Goal: Obtain resource: Obtain resource

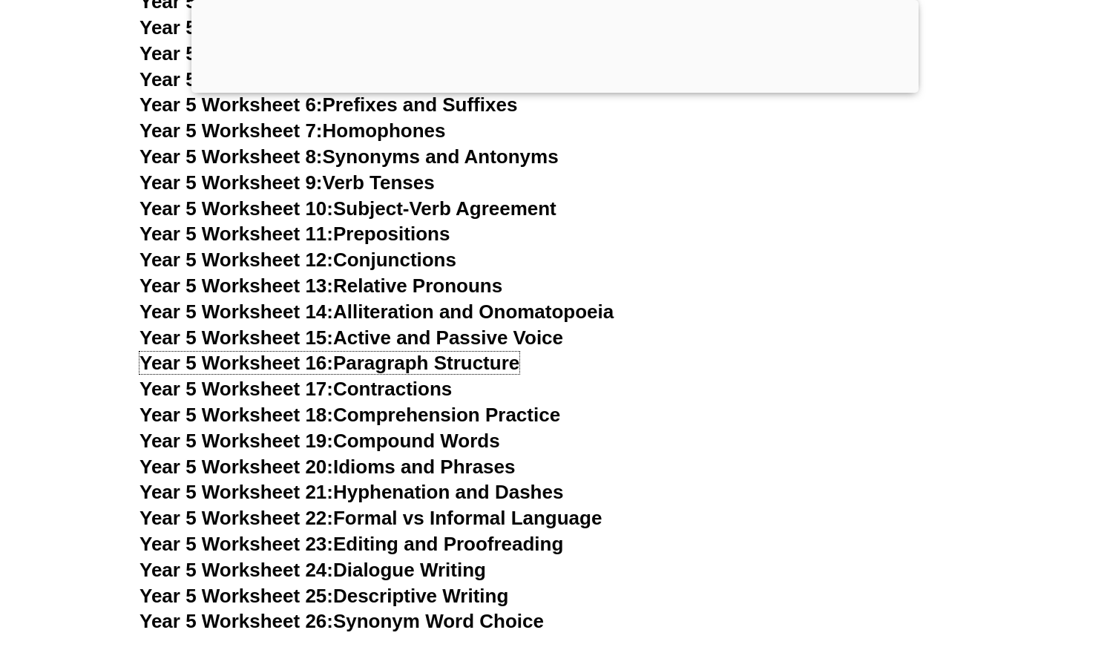
scroll to position [7310, 0]
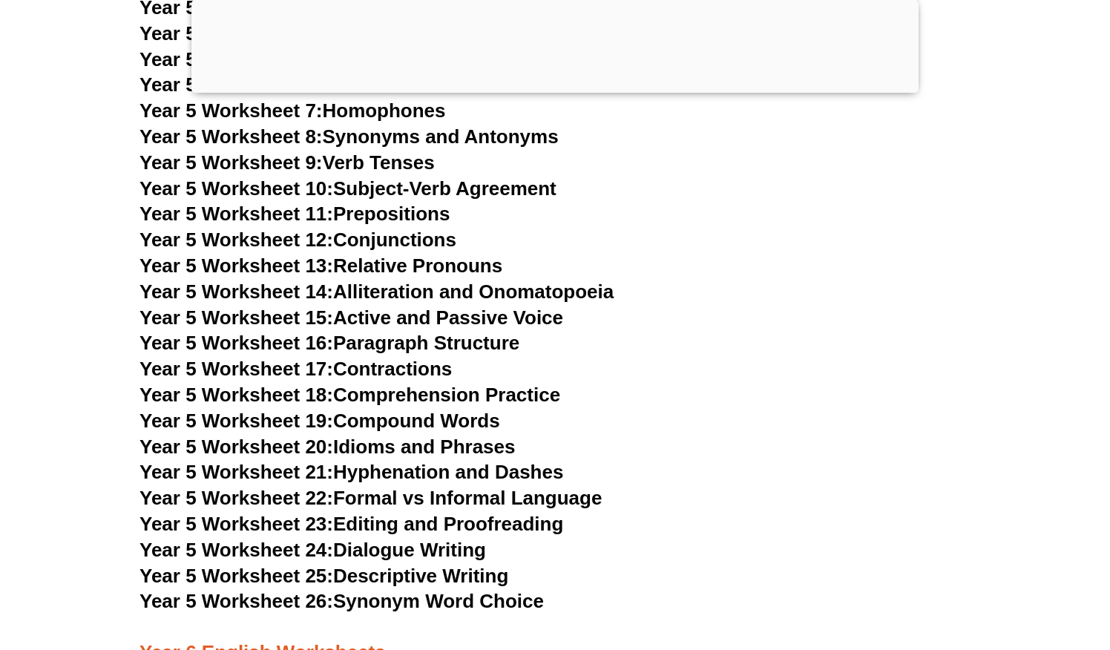
click at [427, 349] on link "Year 5 Worksheet 16: Paragraph Structure" at bounding box center [329, 343] width 380 height 22
click at [406, 503] on link "Year 5 Worksheet 22: Formal vs Informal Language" at bounding box center [370, 498] width 462 height 22
click at [375, 548] on link "Year 5 Worksheet 24: Dialogue Writing" at bounding box center [312, 550] width 346 height 22
click at [417, 601] on link "Year 5 Worksheet 26: Synonym Word Choice" at bounding box center [341, 601] width 404 height 22
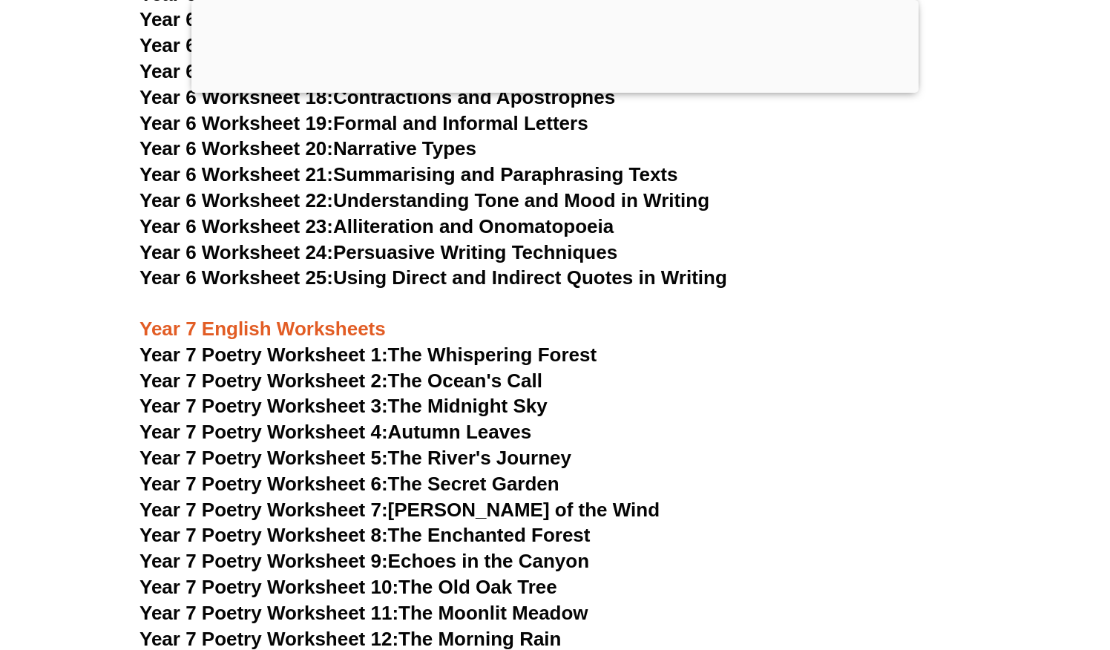
scroll to position [8837, 0]
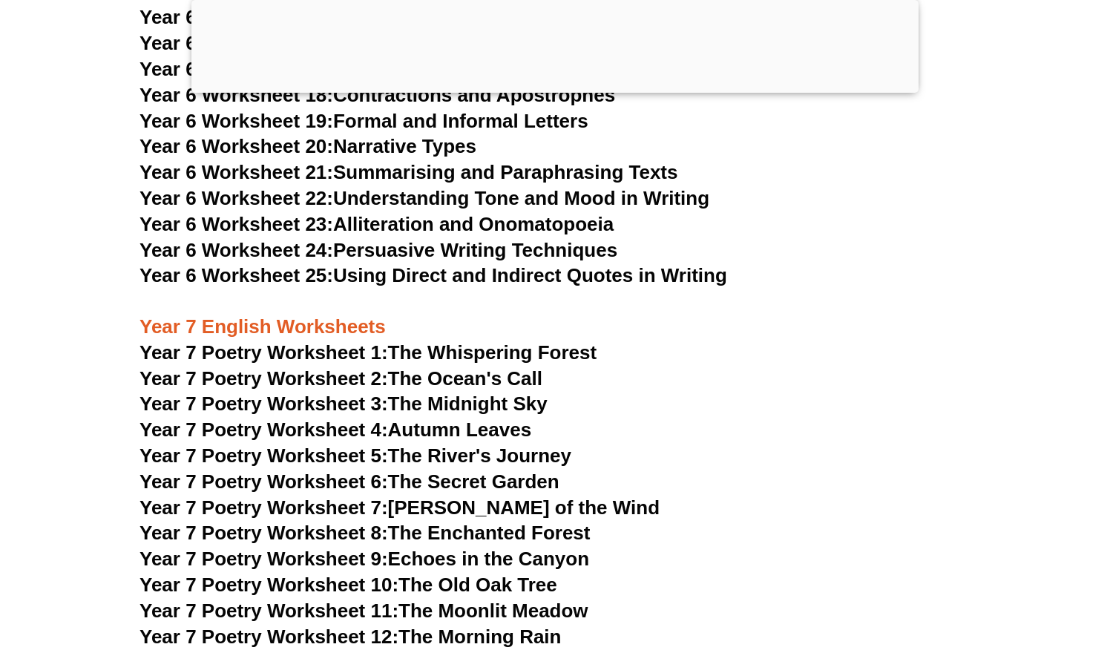
click at [490, 341] on link "Year 7 Poetry Worksheet 1: The Whispering Forest" at bounding box center [367, 352] width 457 height 22
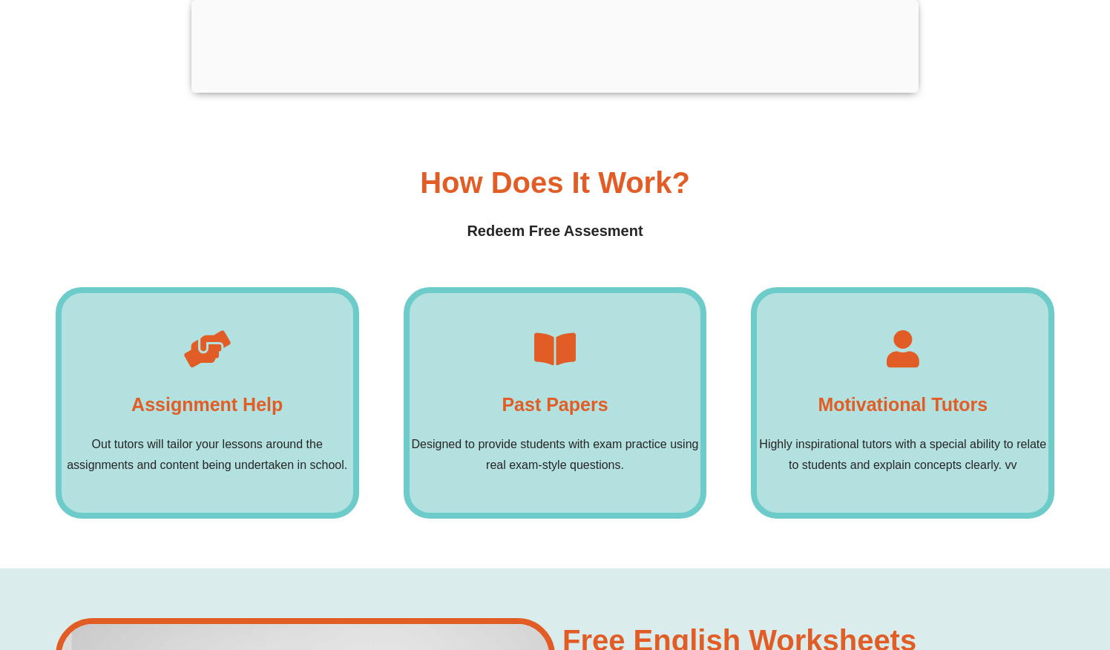
scroll to position [10981, 0]
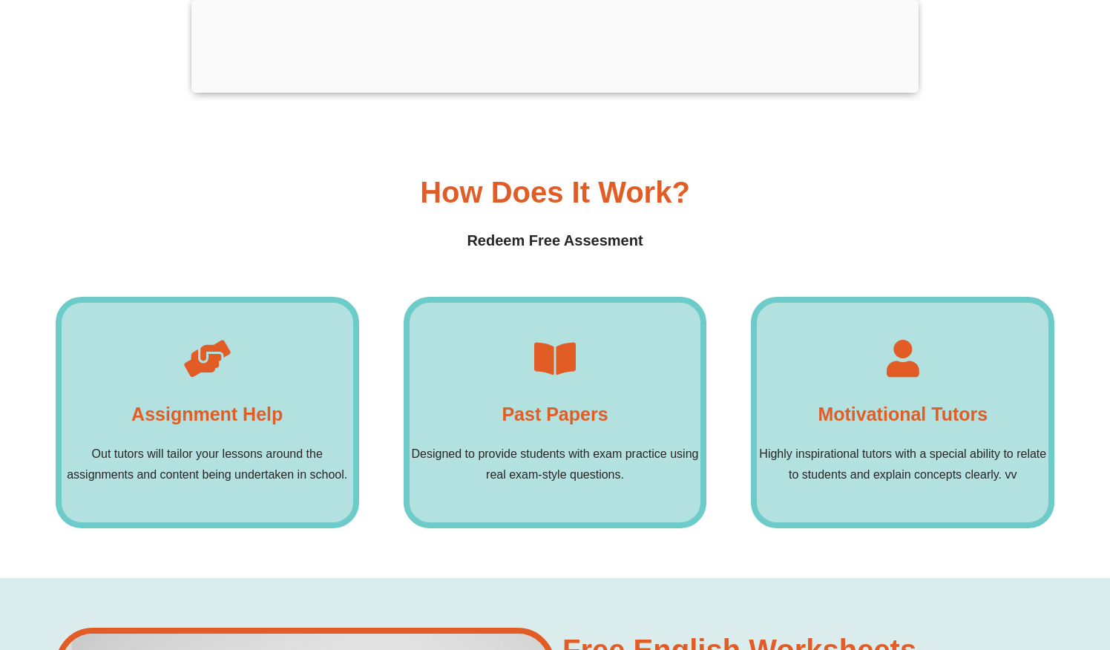
click at [575, 399] on h4 "Past Papers" at bounding box center [554, 414] width 106 height 30
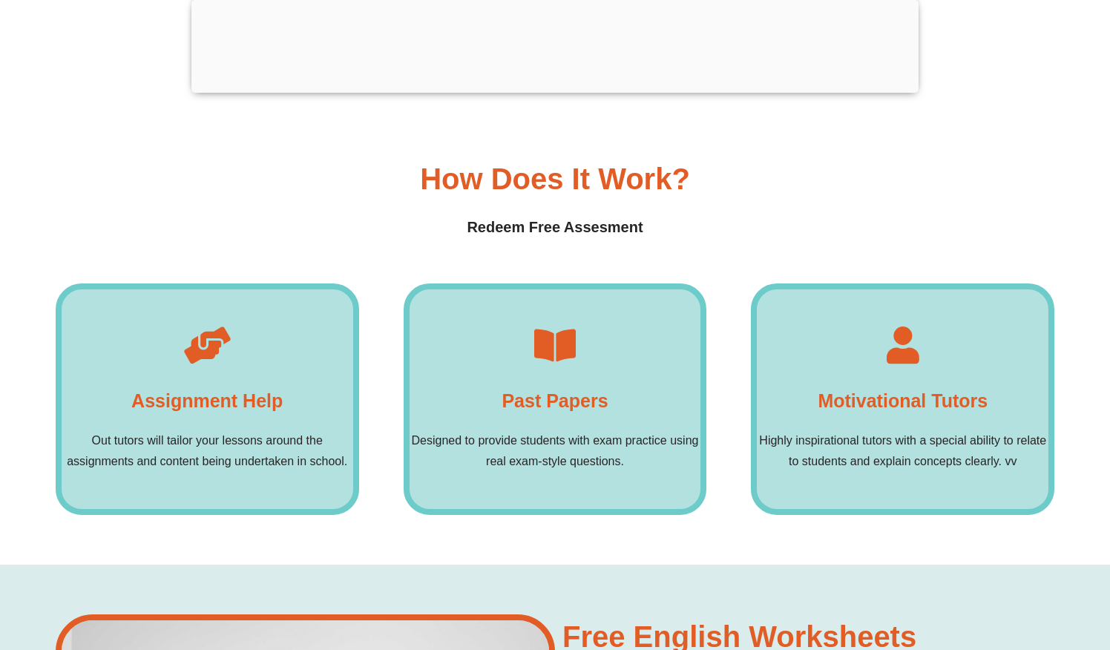
click at [575, 386] on h4 "Past Papers" at bounding box center [554, 401] width 106 height 30
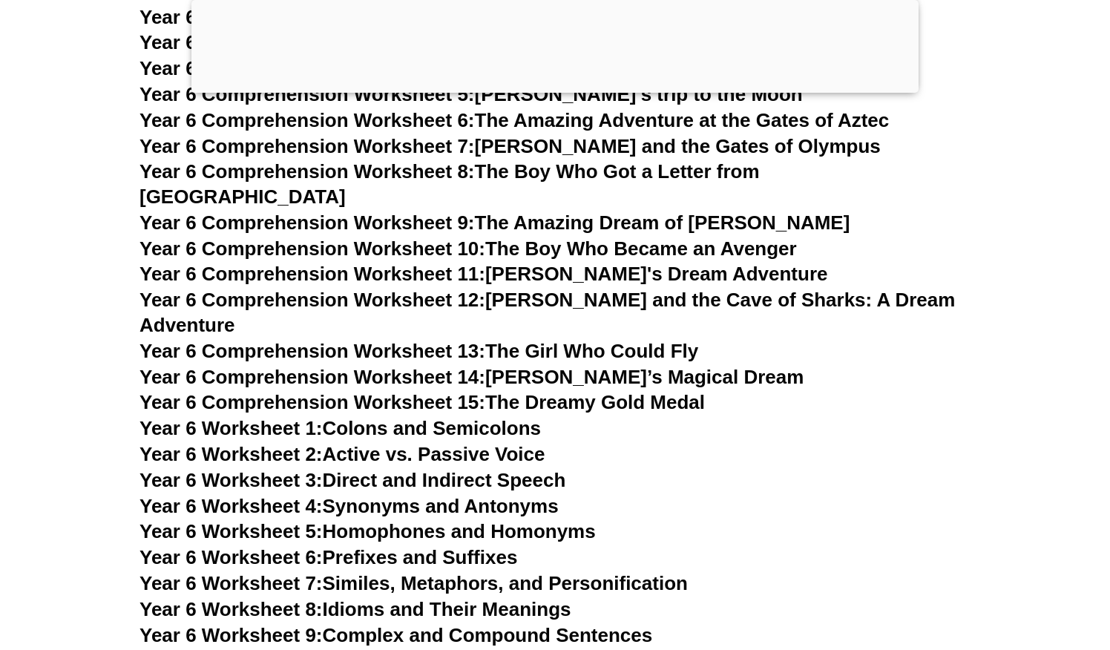
scroll to position [8097, 0]
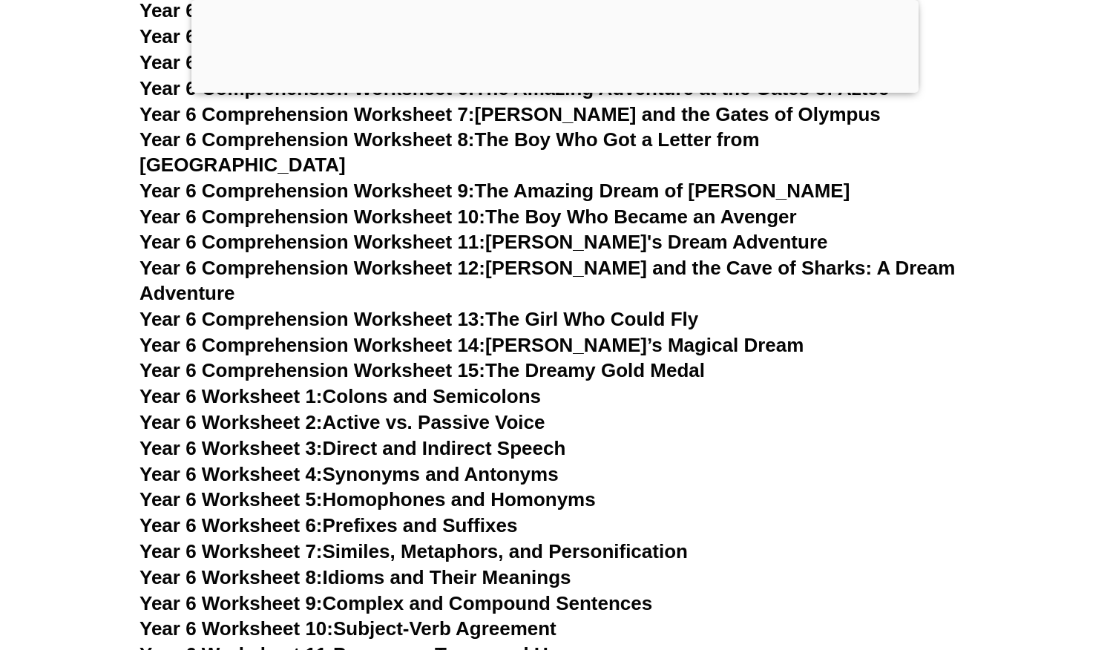
click at [526, 385] on link "Year 6 Worksheet 1: Colons and Semicolons" at bounding box center [339, 396] width 401 height 22
click at [348, 411] on link "Year 6 Worksheet 2: Active vs. Passive Voice" at bounding box center [341, 422] width 405 height 22
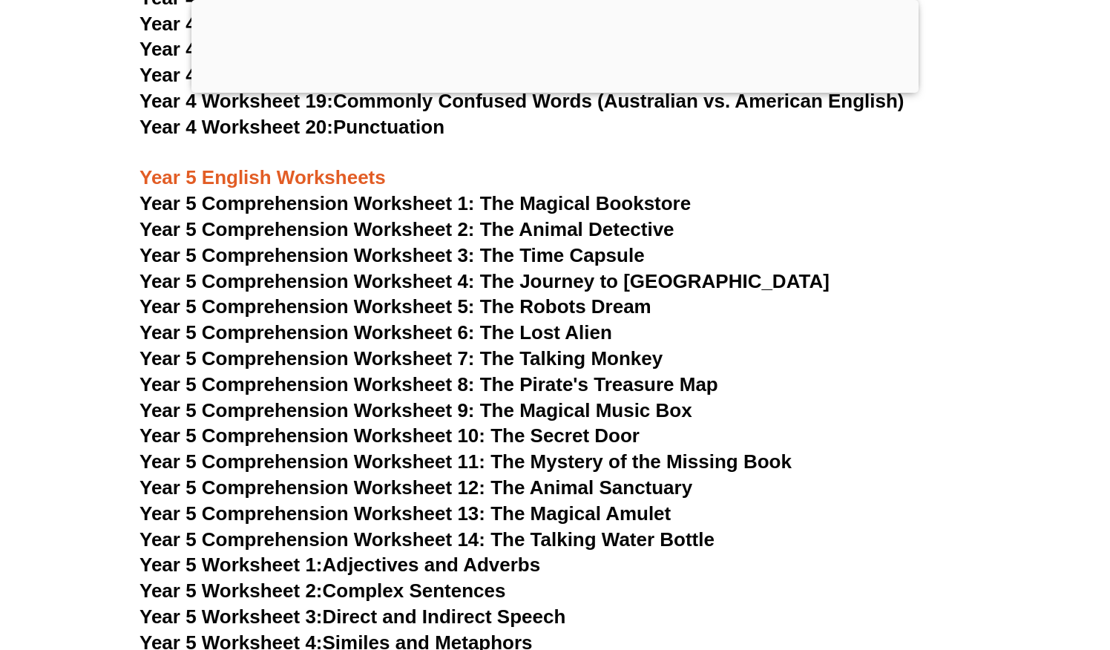
scroll to position [6762, 0]
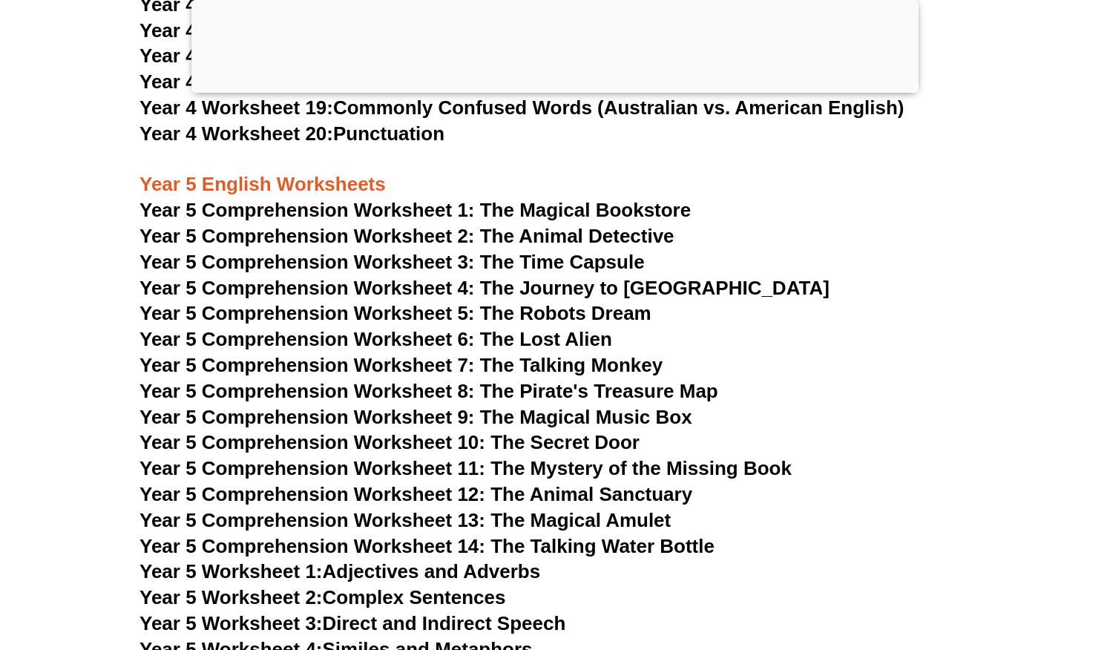
click at [596, 234] on span "Year 5 Comprehension Worksheet 2: The Animal Detective" at bounding box center [406, 236] width 535 height 22
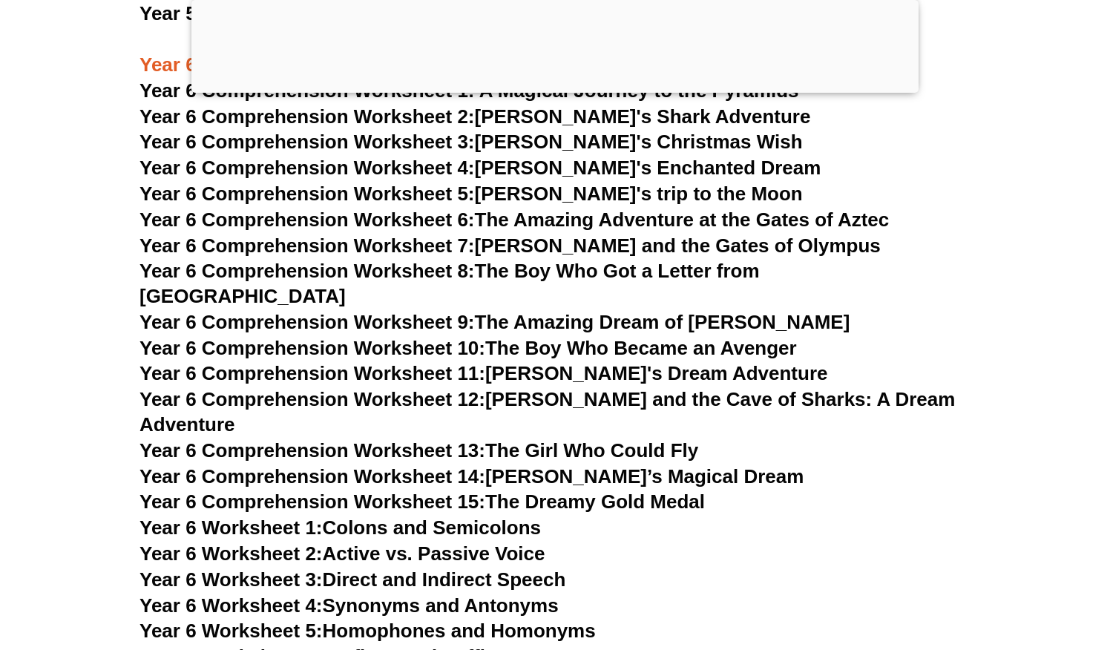
scroll to position [8010, 0]
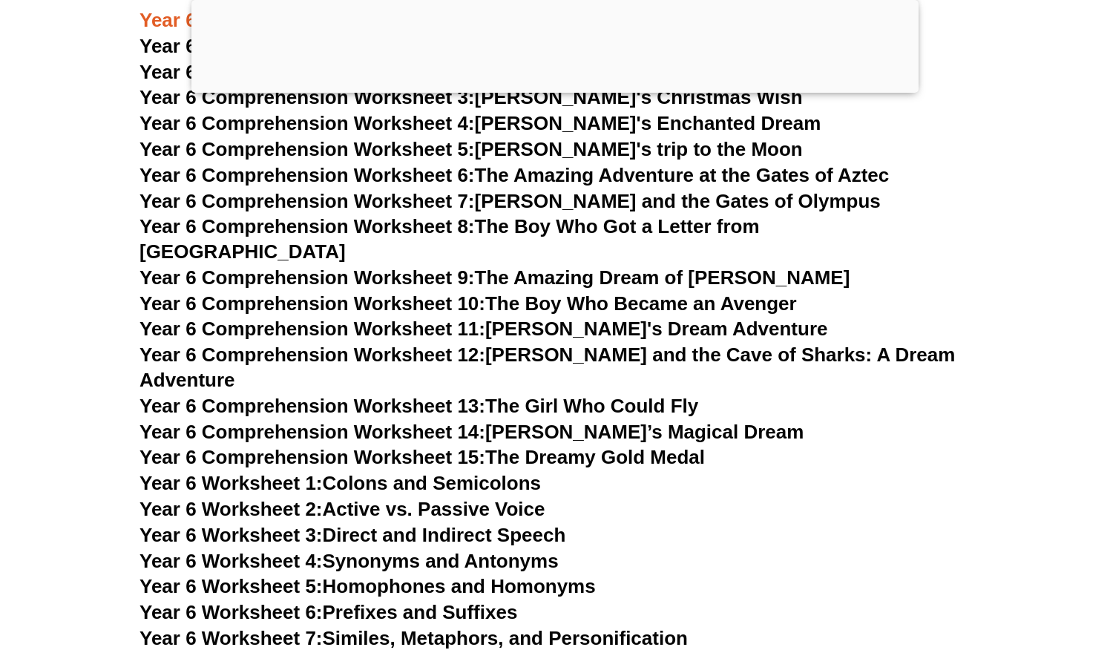
click at [444, 524] on link "Year 6 Worksheet 3: Direct and Indirect Speech" at bounding box center [352, 535] width 426 height 22
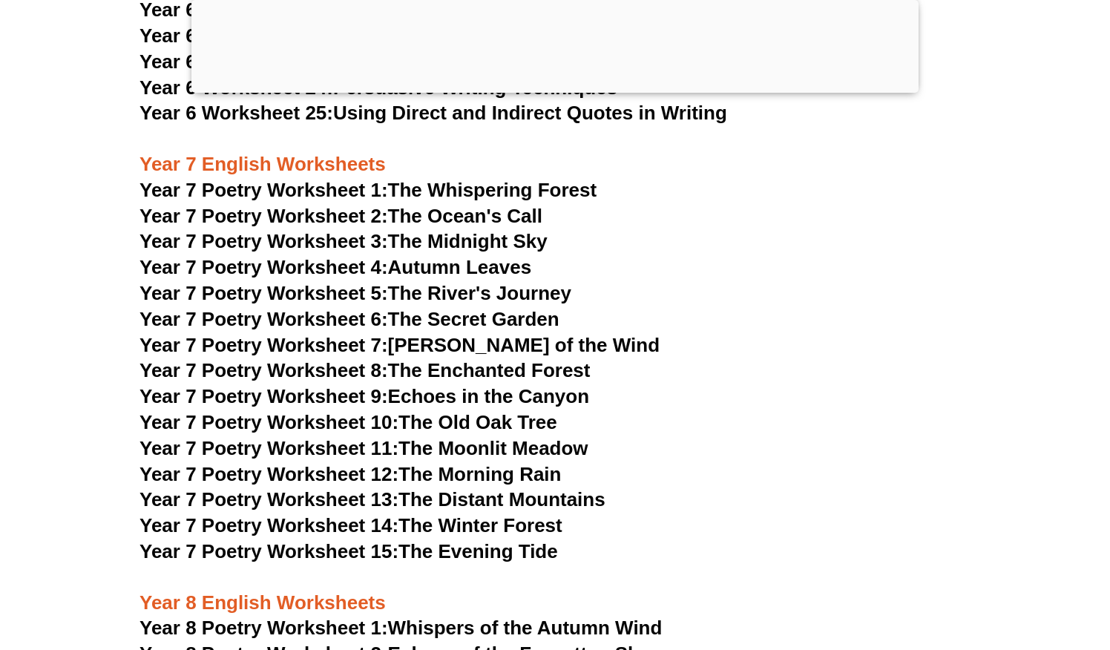
scroll to position [8864, 0]
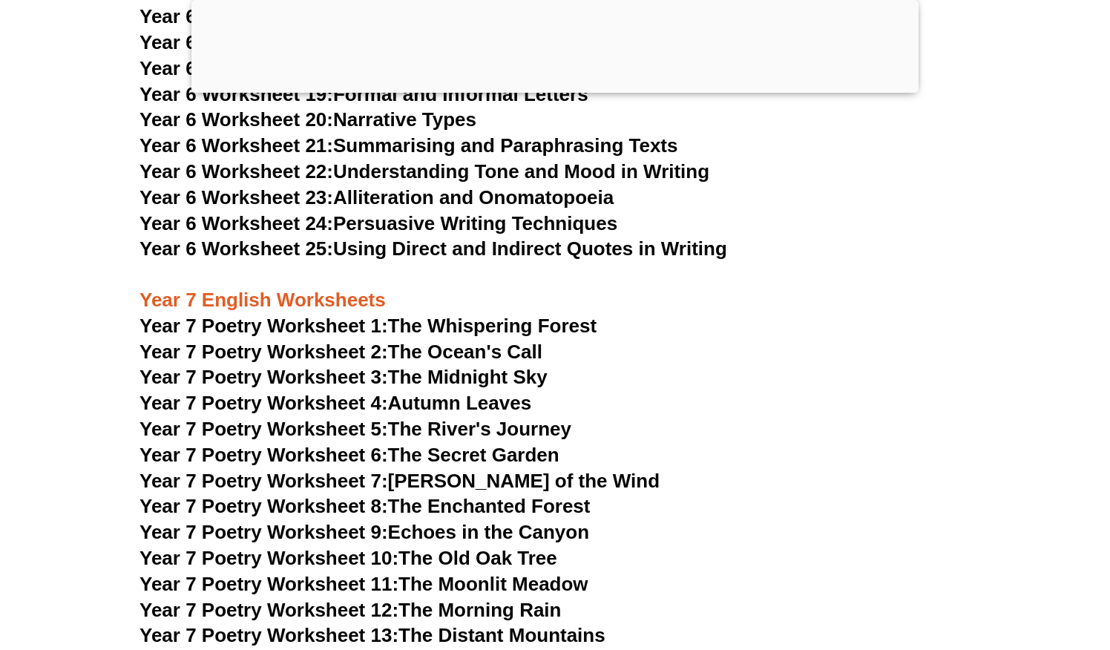
click at [352, 341] on span "Year 7 Poetry Worksheet 2:" at bounding box center [263, 352] width 249 height 22
